Goal: Check status: Check status

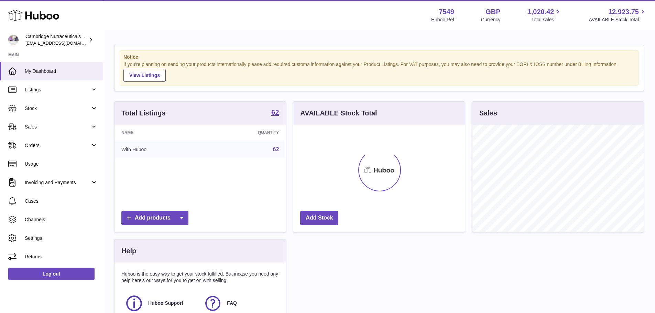
scroll to position [107, 172]
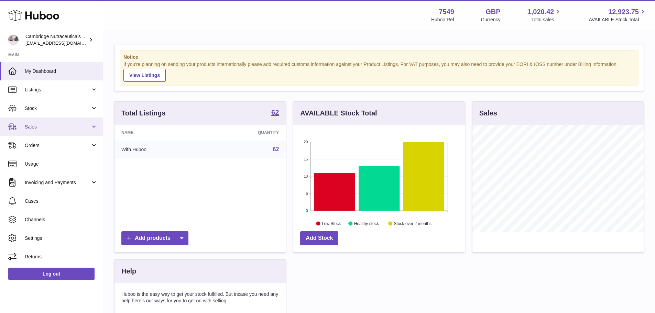
click at [41, 127] on span "Sales" at bounding box center [58, 127] width 66 height 7
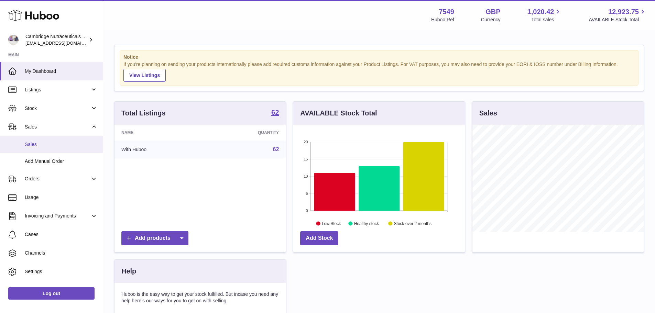
click at [26, 144] on span "Sales" at bounding box center [61, 144] width 73 height 7
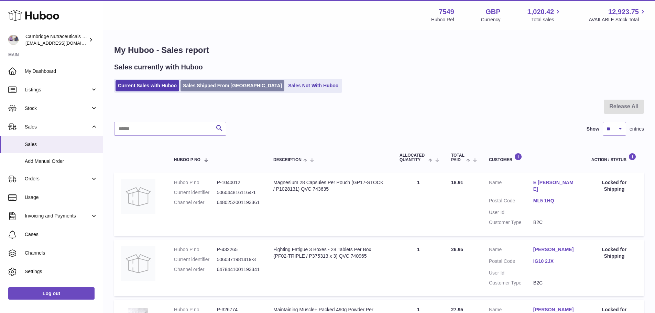
click at [215, 88] on link "Sales Shipped From Huboo" at bounding box center [233, 85] width 104 height 11
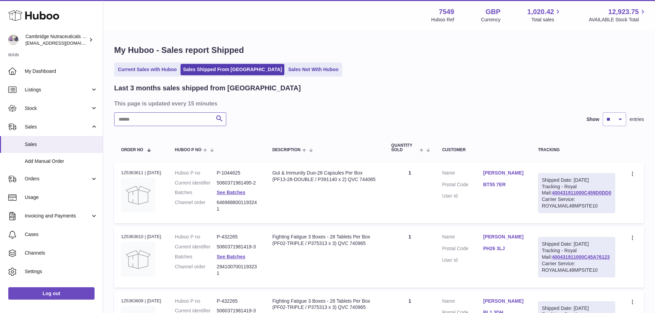
click at [167, 120] on input "text" at bounding box center [170, 120] width 112 height 14
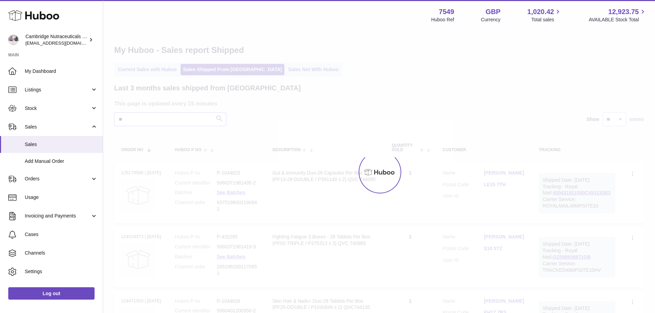
type input "*"
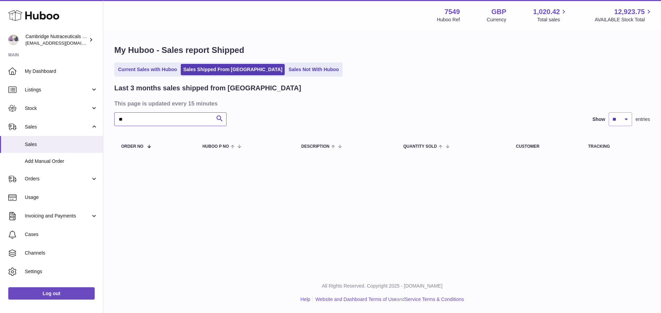
type input "*"
